Goal: Task Accomplishment & Management: Complete application form

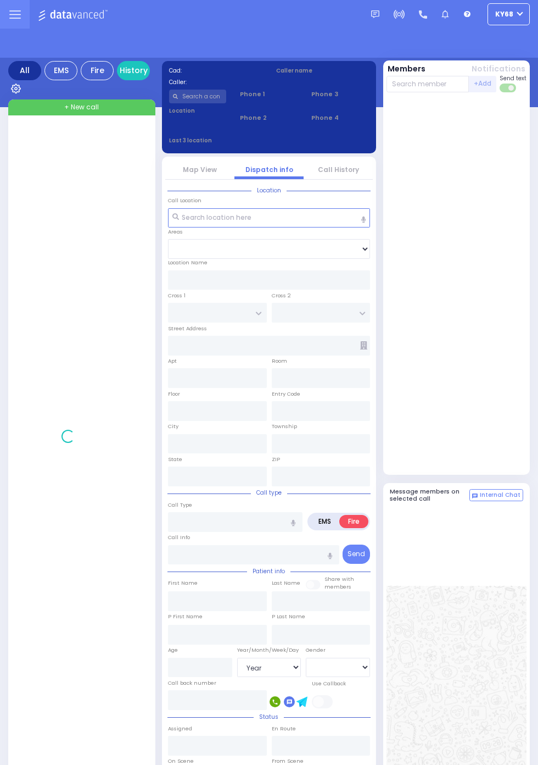
select select "Year"
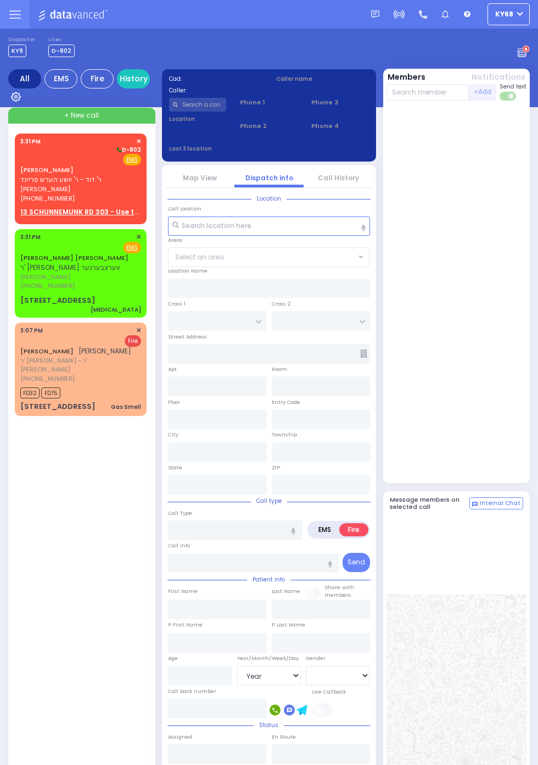
select select "Year"
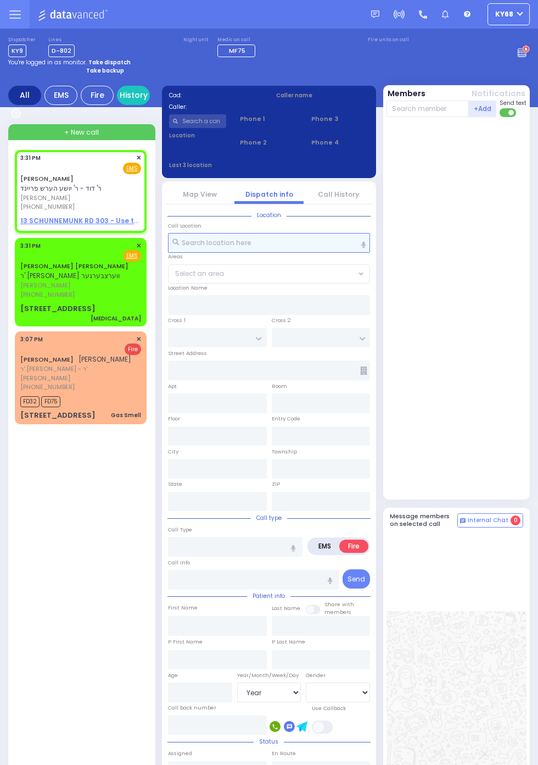
select select
radio input "true"
type input "AVRUM YITZCHOK"
type input "LICHTENSTEIN"
select select
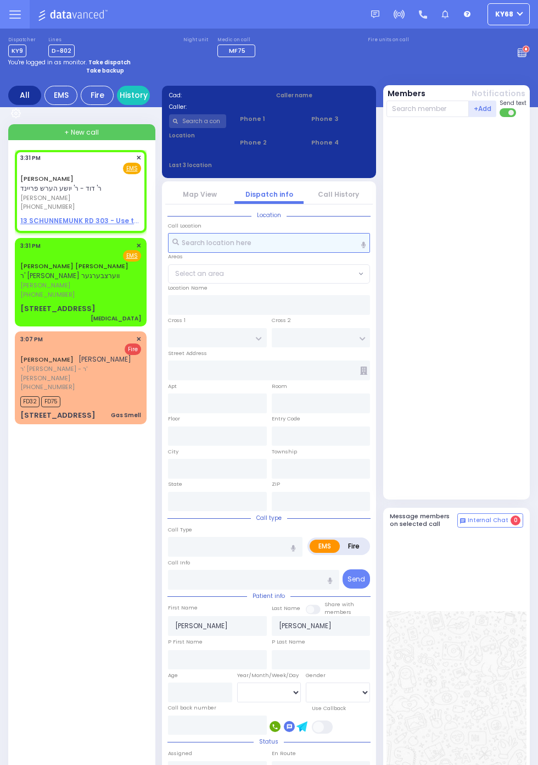
type input "15:31"
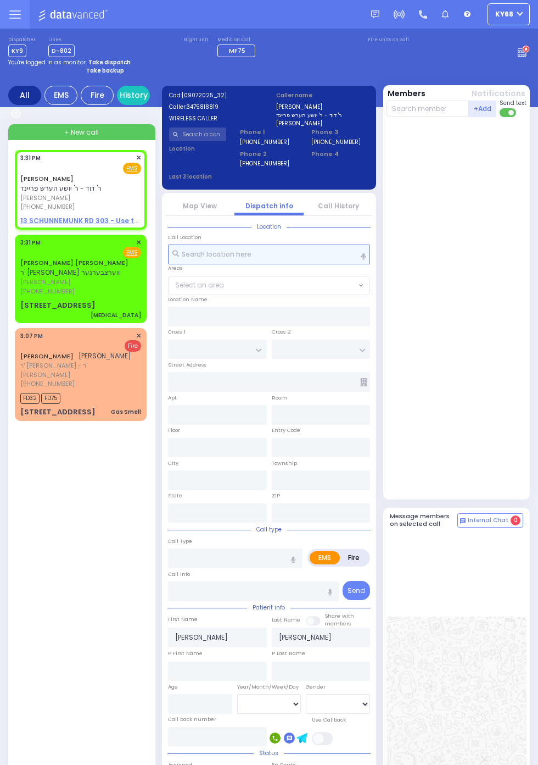
select select
radio input "true"
select select
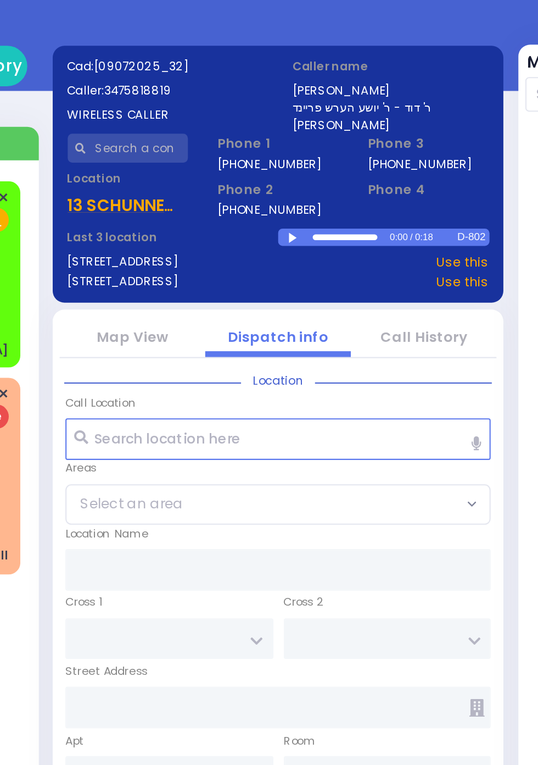
click at [281, 180] on div at bounding box center [278, 177] width 6 height 5
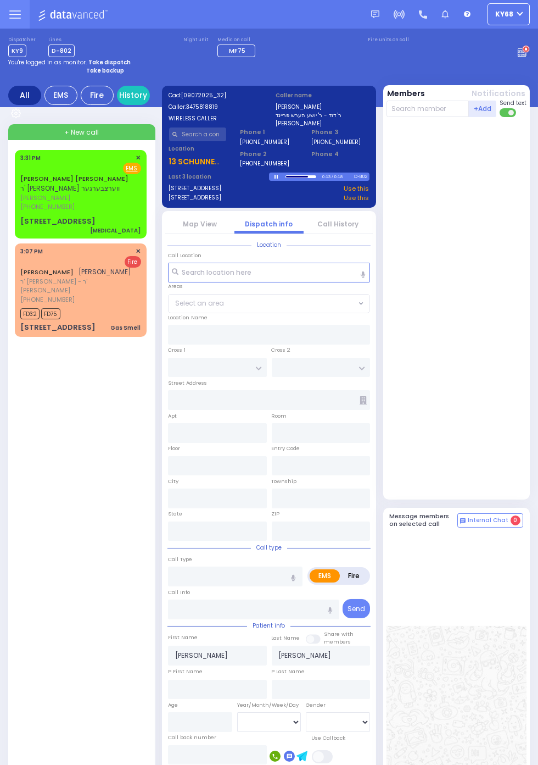
click at [20, 216] on div "[STREET_ADDRESS]" at bounding box center [57, 221] width 75 height 11
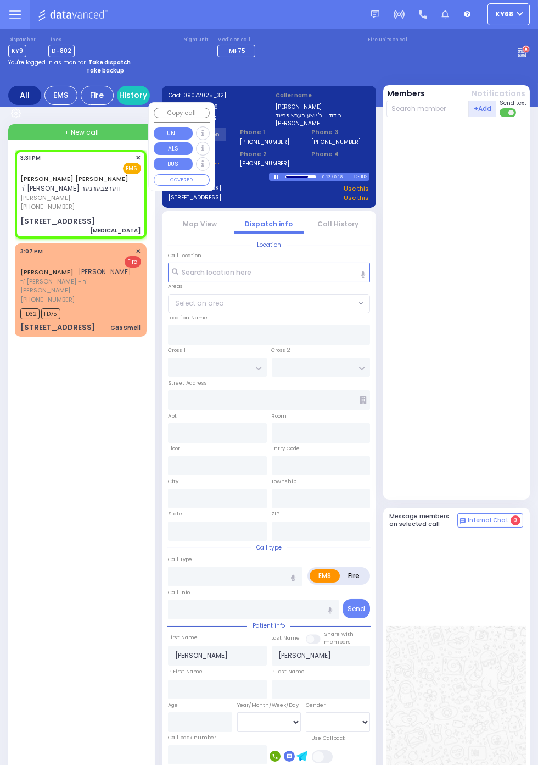
select select
type input "[MEDICAL_DATA]"
radio input "true"
type input "JOSEPH LEIB"
type input "KAHANA"
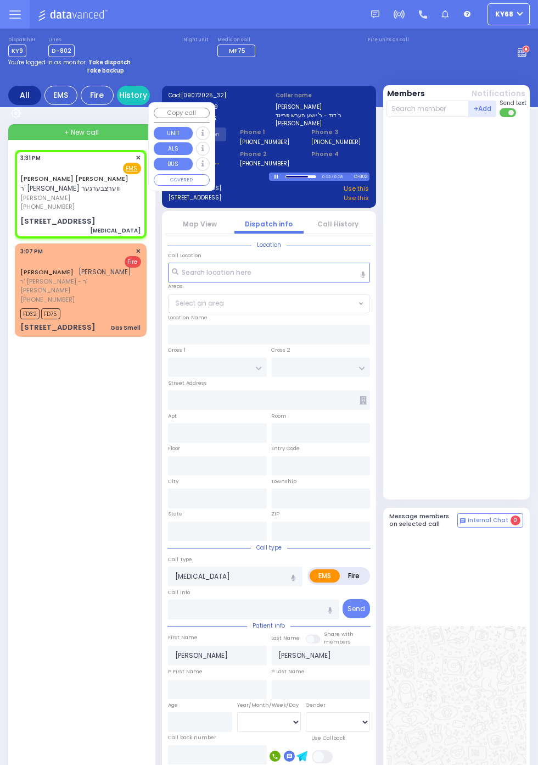
type input "22"
select select "Year"
select select "[DEMOGRAPHIC_DATA]"
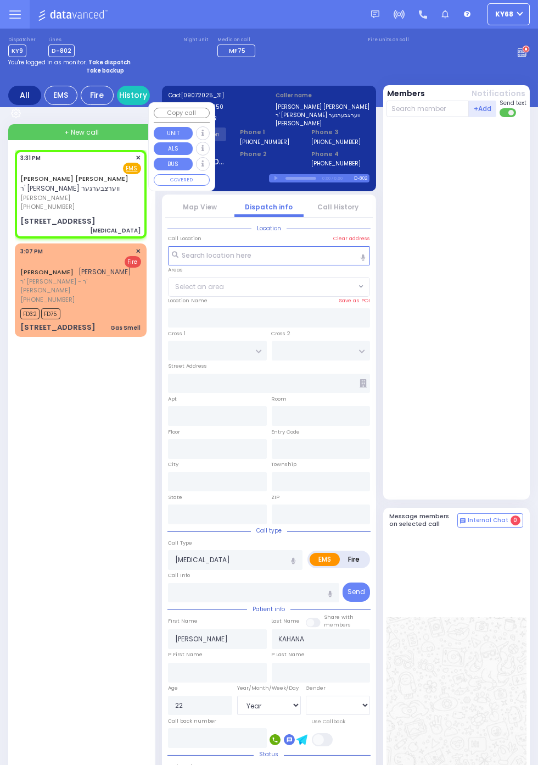
type input "KALEV WAY"
type input "TARNOPOL WAY"
type input "17 FILLMORE CT"
type input "011"
type input "Kiryas Joel"
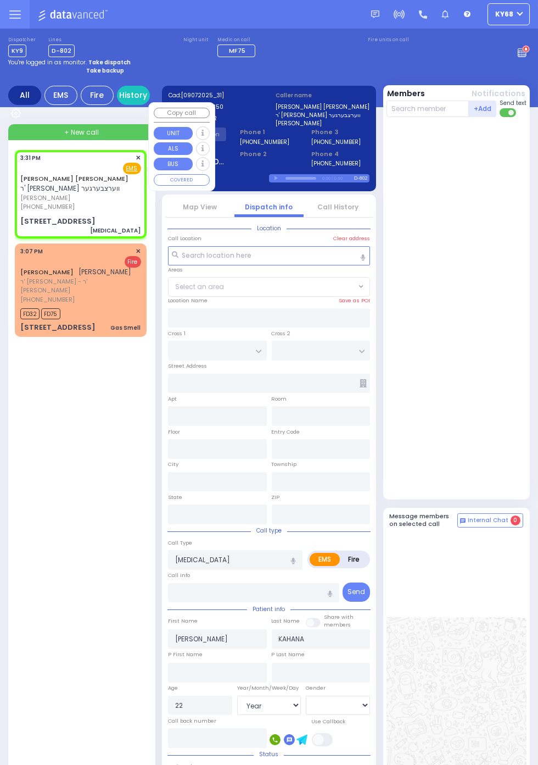
type input "New York"
type input "10950"
select select "SECTION 3"
click at [63, 564] on div "JOSEPH LEIB KAHANA ר' שמואל זאנוויל - ר' יואל ווערצבערגער יוסף לייב כהנא (845) …" at bounding box center [83, 543] width 136 height 787
click at [504, 472] on div at bounding box center [458, 307] width 143 height 373
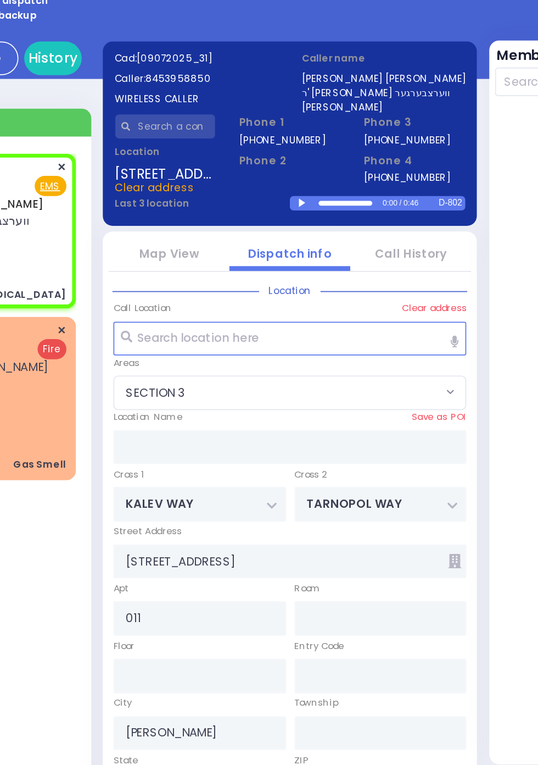
click at [281, 181] on div at bounding box center [278, 178] width 6 height 5
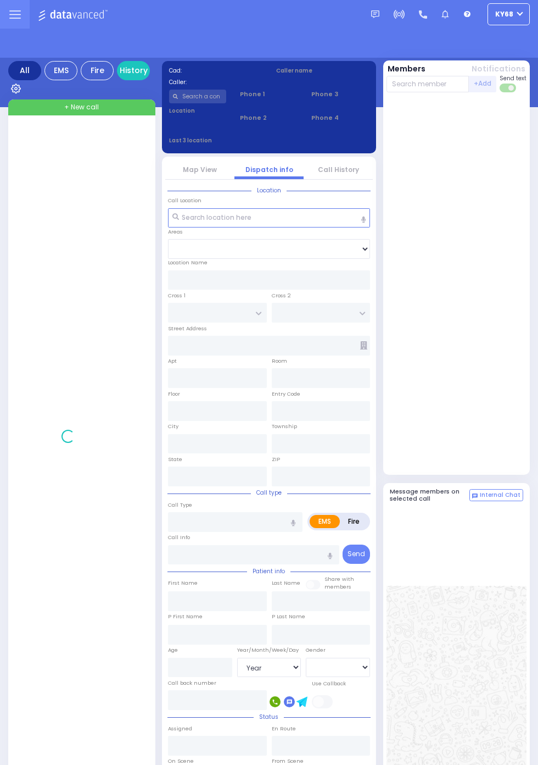
select select "Year"
select select "[DEMOGRAPHIC_DATA]"
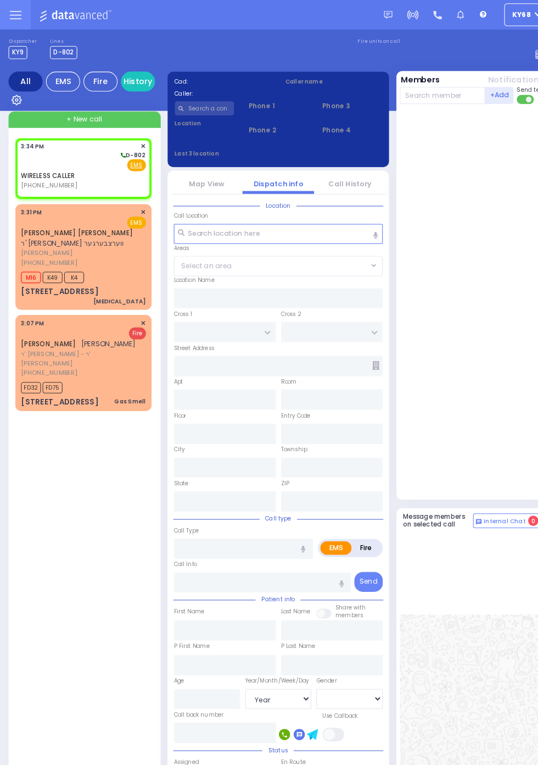
select select
radio input "true"
select select
type input "15:34"
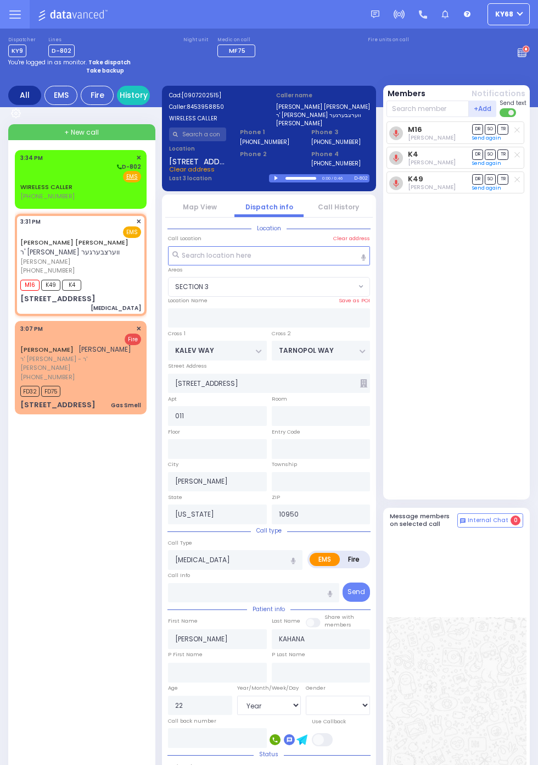
select select "SECTION 3"
select select "Year"
select select "[DEMOGRAPHIC_DATA]"
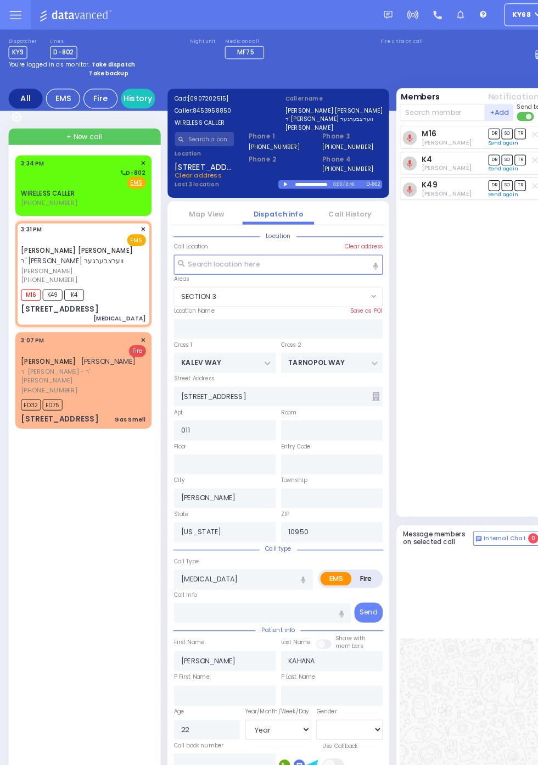
click at [20, 177] on div "Fire EMS" at bounding box center [80, 176] width 121 height 11
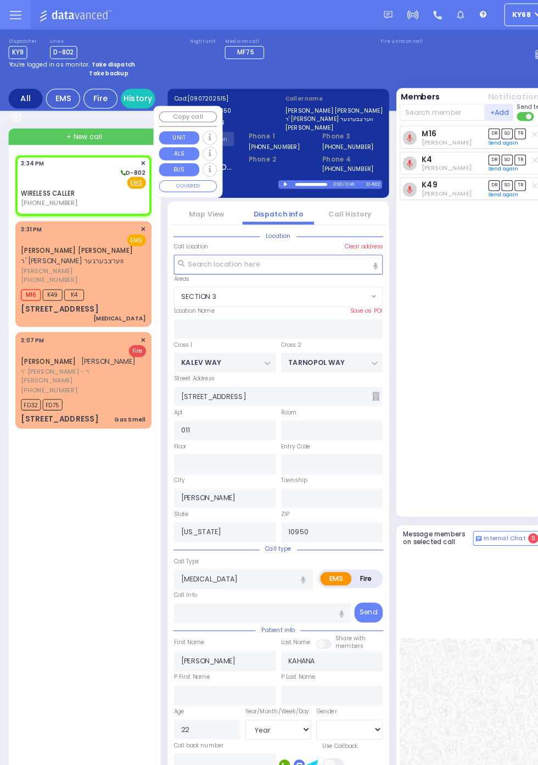
select select
radio input "true"
select select
type input "15:34"
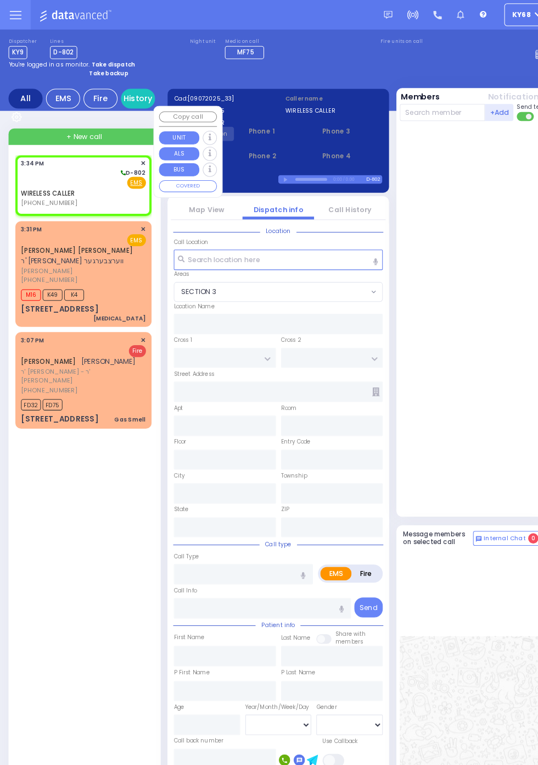
click at [486, 398] on div at bounding box center [458, 307] width 143 height 373
